Goal: Information Seeking & Learning: Learn about a topic

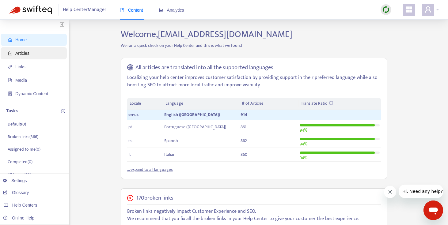
click at [35, 52] on span "Articles" at bounding box center [35, 53] width 54 height 12
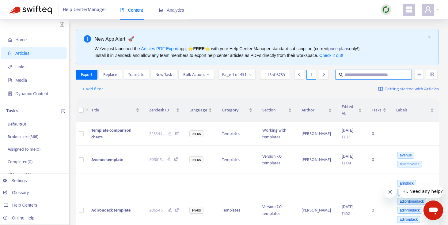
click at [354, 73] on input "text" at bounding box center [373, 74] width 59 height 7
type input "********"
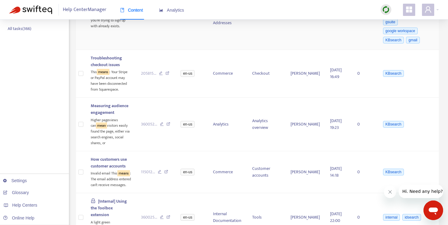
scroll to position [184, 0]
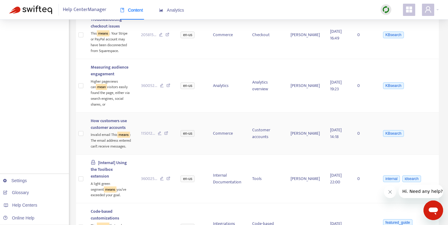
click at [114, 121] on span "How customers use customer accounts" at bounding box center [109, 124] width 36 height 14
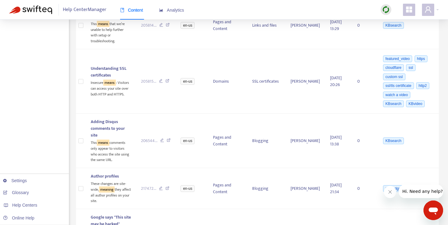
scroll to position [669, 0]
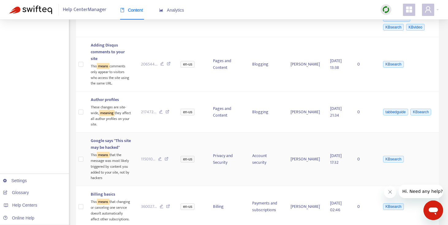
click at [114, 137] on span "Google says "This site may be hacked"" at bounding box center [111, 144] width 40 height 14
click at [169, 157] on icon at bounding box center [167, 160] width 4 height 6
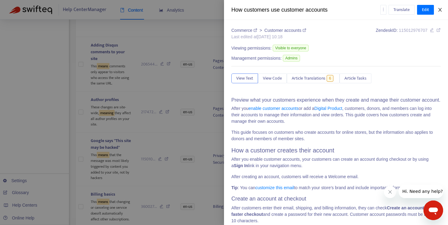
click at [441, 9] on icon "close" at bounding box center [440, 9] width 5 height 5
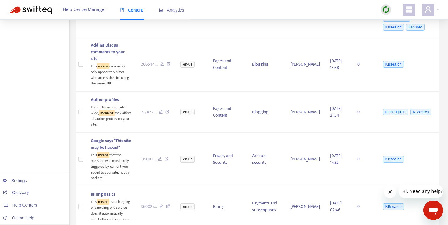
click at [394, 192] on button "Close message from company" at bounding box center [390, 192] width 12 height 12
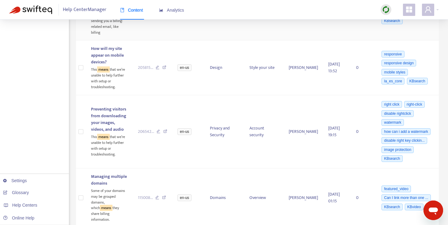
scroll to position [695, 0]
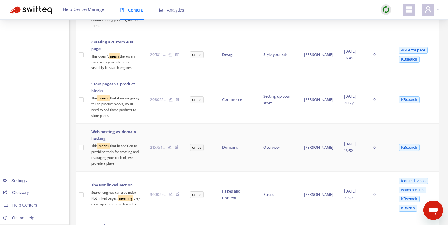
scroll to position [449, 0]
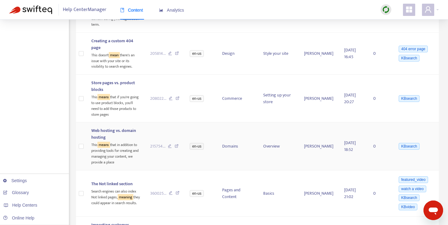
click at [112, 127] on span "Web hosting vs. domain hosting" at bounding box center [113, 134] width 45 height 14
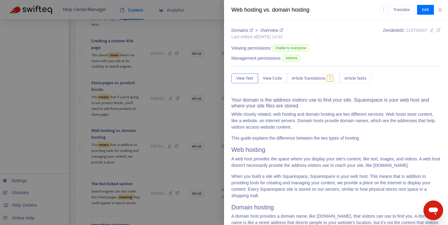
click at [312, 138] on p "This guide explains the difference between the two types of hosting." at bounding box center [335, 138] width 209 height 6
click at [374, 186] on p "When you build a site with Squarespace, Squarespace is your web host. This mean…" at bounding box center [335, 186] width 209 height 26
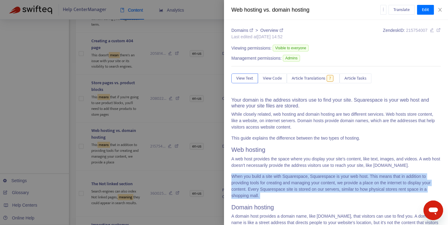
click at [374, 186] on p "When you build a site with Squarespace, Squarespace is your web host. This mean…" at bounding box center [335, 186] width 209 height 26
click at [440, 10] on icon "close" at bounding box center [439, 10] width 3 height 4
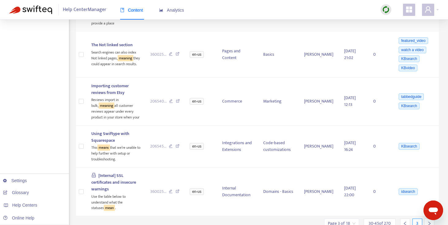
scroll to position [602, 0]
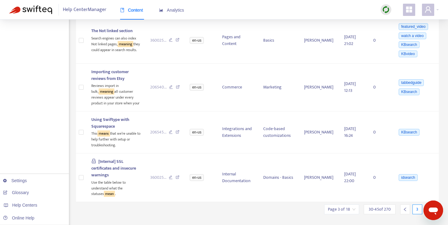
click at [429, 207] on icon "right" at bounding box center [429, 209] width 4 height 4
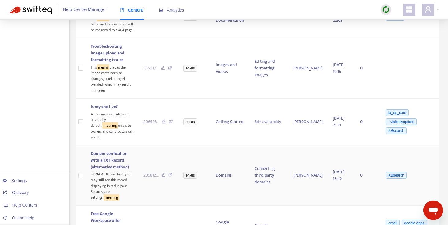
scroll to position [603, 0]
click at [115, 42] on span "Troubleshooting image upload and formatting issues" at bounding box center [108, 52] width 34 height 21
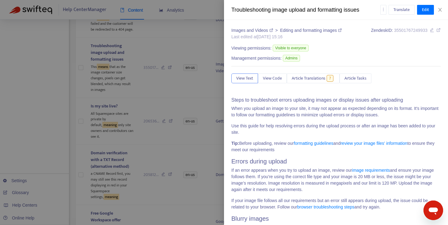
click at [322, 174] on p "If an error appears when you try to upload an image, review our image requireme…" at bounding box center [335, 180] width 209 height 26
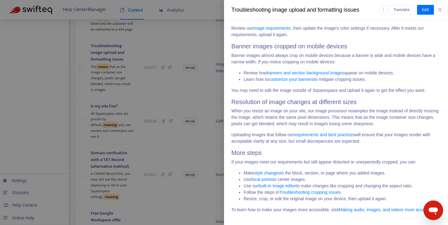
click at [317, 117] on p "When you resize an image on your site, our image processor resamples the image …" at bounding box center [335, 117] width 209 height 19
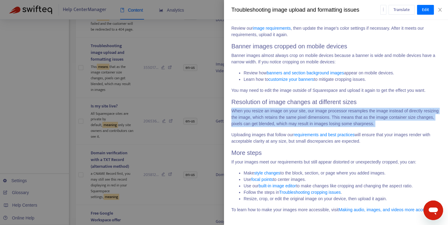
click at [317, 117] on p "When you resize an image on your site, our image processor resamples the image …" at bounding box center [335, 117] width 209 height 19
click at [317, 119] on p "When you resize an image on your site, our image processor resamples the image …" at bounding box center [335, 117] width 209 height 19
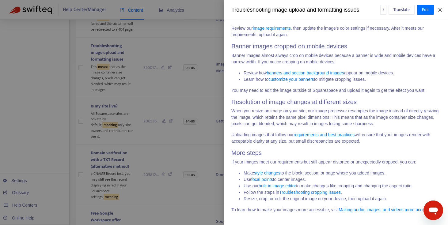
click at [442, 11] on icon "close" at bounding box center [440, 9] width 5 height 5
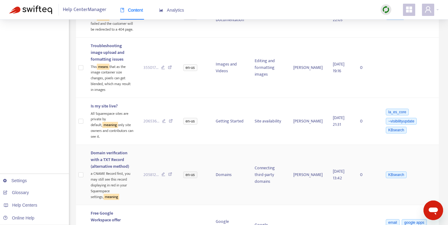
scroll to position [723, 0]
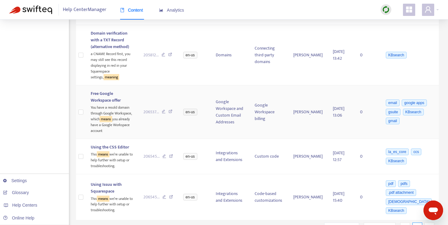
click at [121, 90] on span "Free Google Workspace offer" at bounding box center [106, 97] width 30 height 14
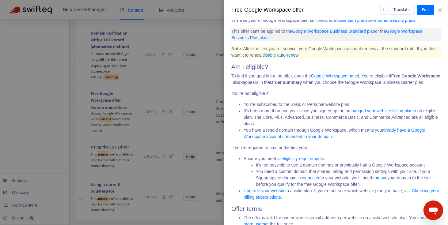
scroll to position [128, 0]
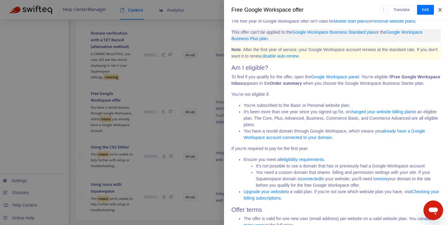
click at [442, 10] on icon "close" at bounding box center [440, 9] width 5 height 5
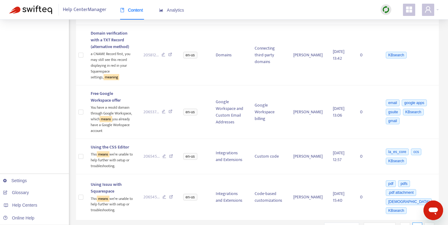
click at [427, 223] on div at bounding box center [429, 228] width 10 height 10
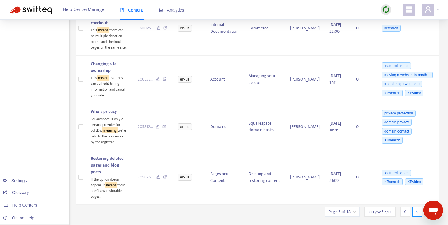
scroll to position [682, 0]
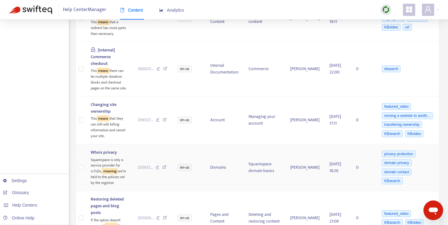
click at [108, 156] on div "Squarespace is only a service provider for ccTLDs, meaning we’re held to the po…" at bounding box center [109, 171] width 37 height 30
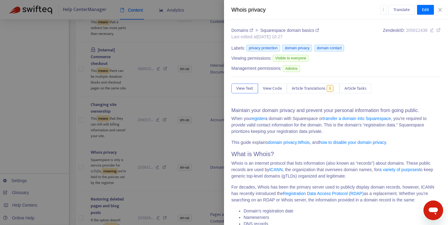
click at [299, 130] on p "When you register a domain with Squarespace or transfer a domain into Squarespa…" at bounding box center [335, 125] width 209 height 19
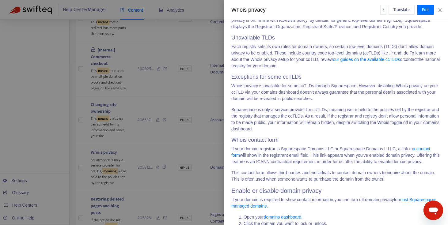
click at [289, 132] on p "Squarespace is only a service provider for ccTLDs, meaning we’re held to the po…" at bounding box center [335, 120] width 209 height 26
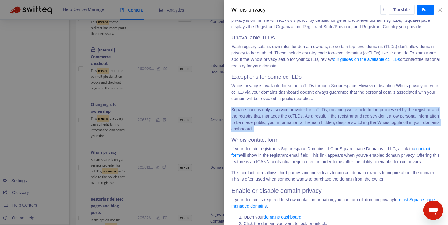
click at [289, 132] on p "Squarespace is only a service provider for ccTLDs, meaning we’re held to the po…" at bounding box center [335, 120] width 209 height 26
copy div "Squarespace is only a service provider for ccTLDs, meaning we’re held to the po…"
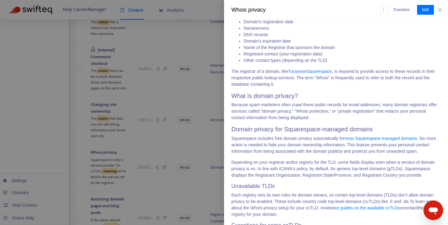
scroll to position [0, 0]
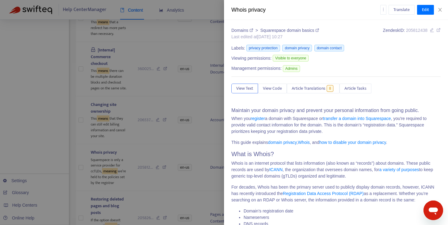
click at [183, 187] on div at bounding box center [224, 112] width 448 height 225
